Goal: Navigation & Orientation: Find specific page/section

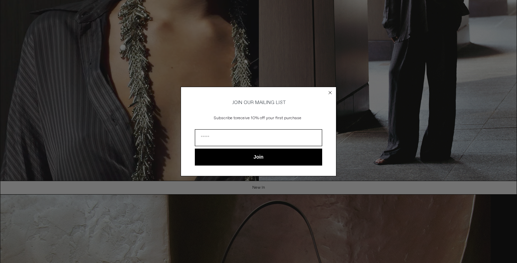
click at [331, 91] on circle "Close dialog" at bounding box center [330, 93] width 7 height 7
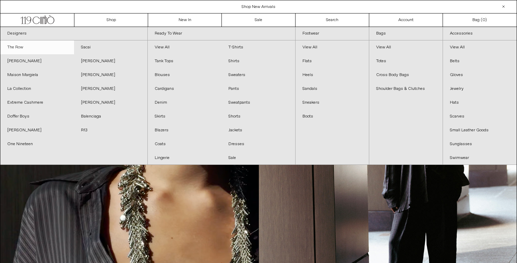
click at [25, 48] on link "The Row" at bounding box center [37, 47] width 74 height 14
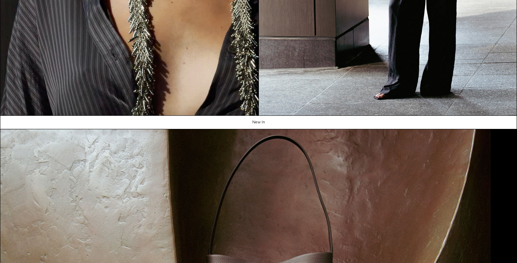
scroll to position [252, 0]
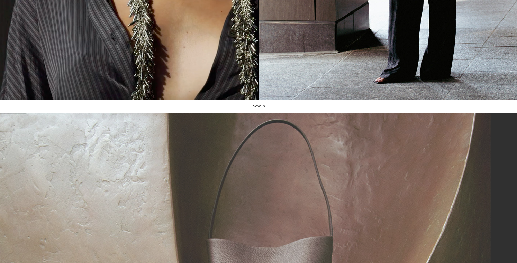
click at [146, 232] on img at bounding box center [258, 261] width 516 height 297
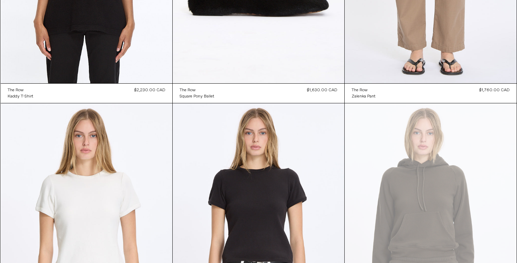
scroll to position [3551, 0]
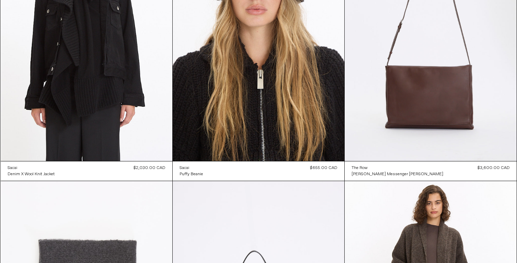
scroll to position [4072, 0]
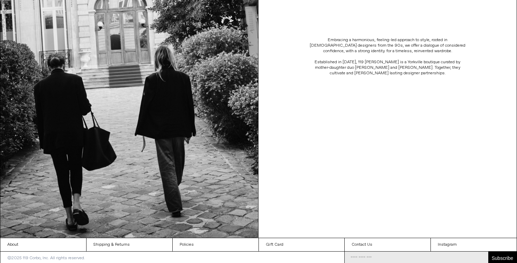
scroll to position [165, 0]
